Goal: Transaction & Acquisition: Book appointment/travel/reservation

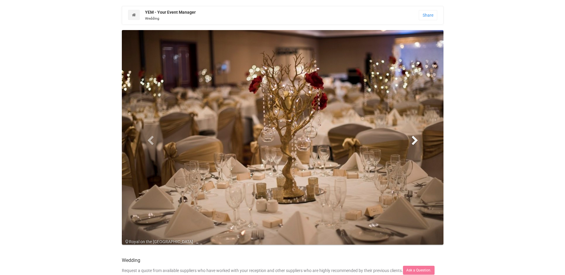
click at [416, 138] on span at bounding box center [414, 140] width 9 height 9
click at [154, 136] on span at bounding box center [150, 140] width 9 height 9
click at [152, 138] on span at bounding box center [150, 140] width 9 height 9
click at [419, 139] on span at bounding box center [414, 140] width 9 height 9
click at [418, 139] on span at bounding box center [414, 140] width 9 height 9
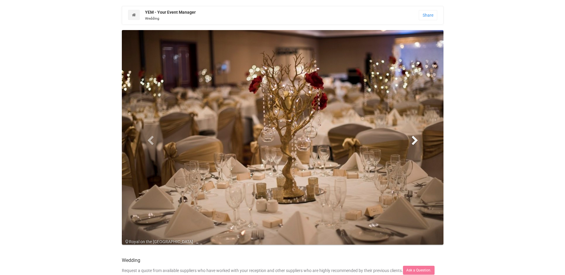
click at [416, 140] on span at bounding box center [414, 140] width 9 height 9
click at [131, 15] on link at bounding box center [134, 15] width 12 height 10
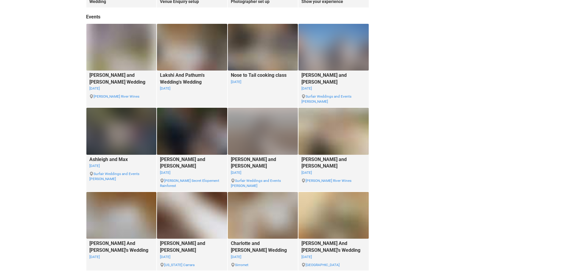
scroll to position [357, 0]
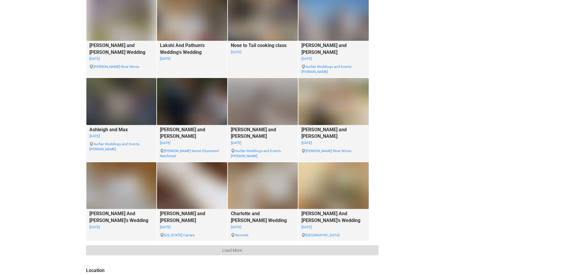
click at [168, 245] on button "Load More" at bounding box center [232, 250] width 293 height 10
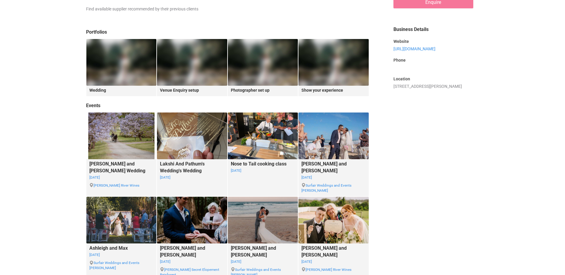
scroll to position [218, 0]
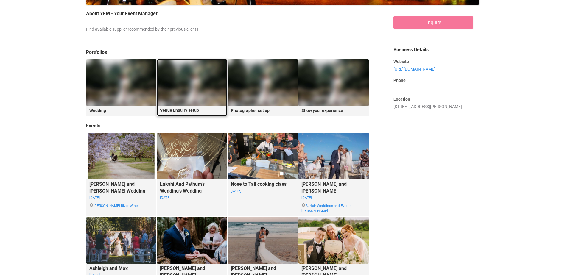
click at [213, 95] on img at bounding box center [192, 82] width 70 height 47
